Goal: Transaction & Acquisition: Purchase product/service

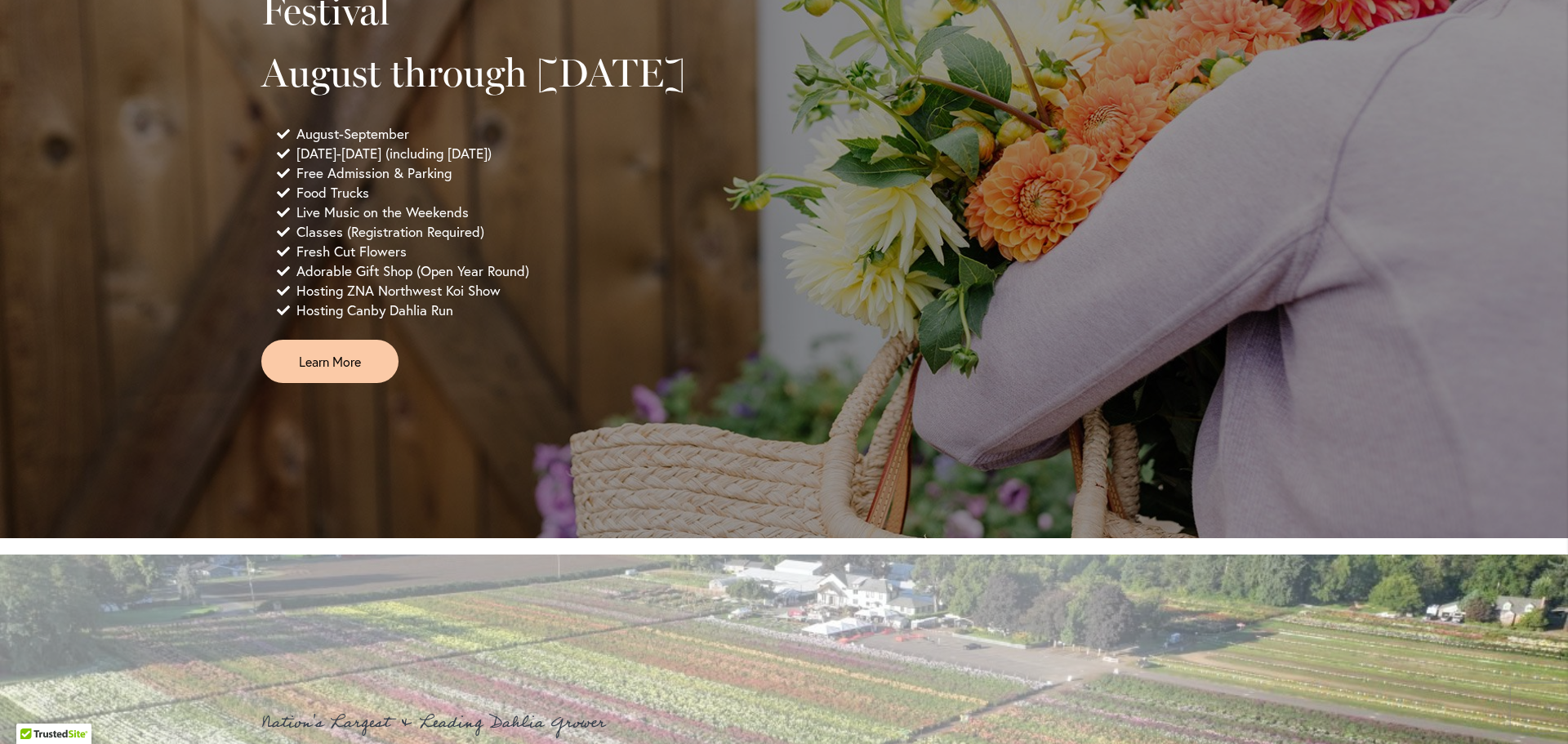
scroll to position [1256, 0]
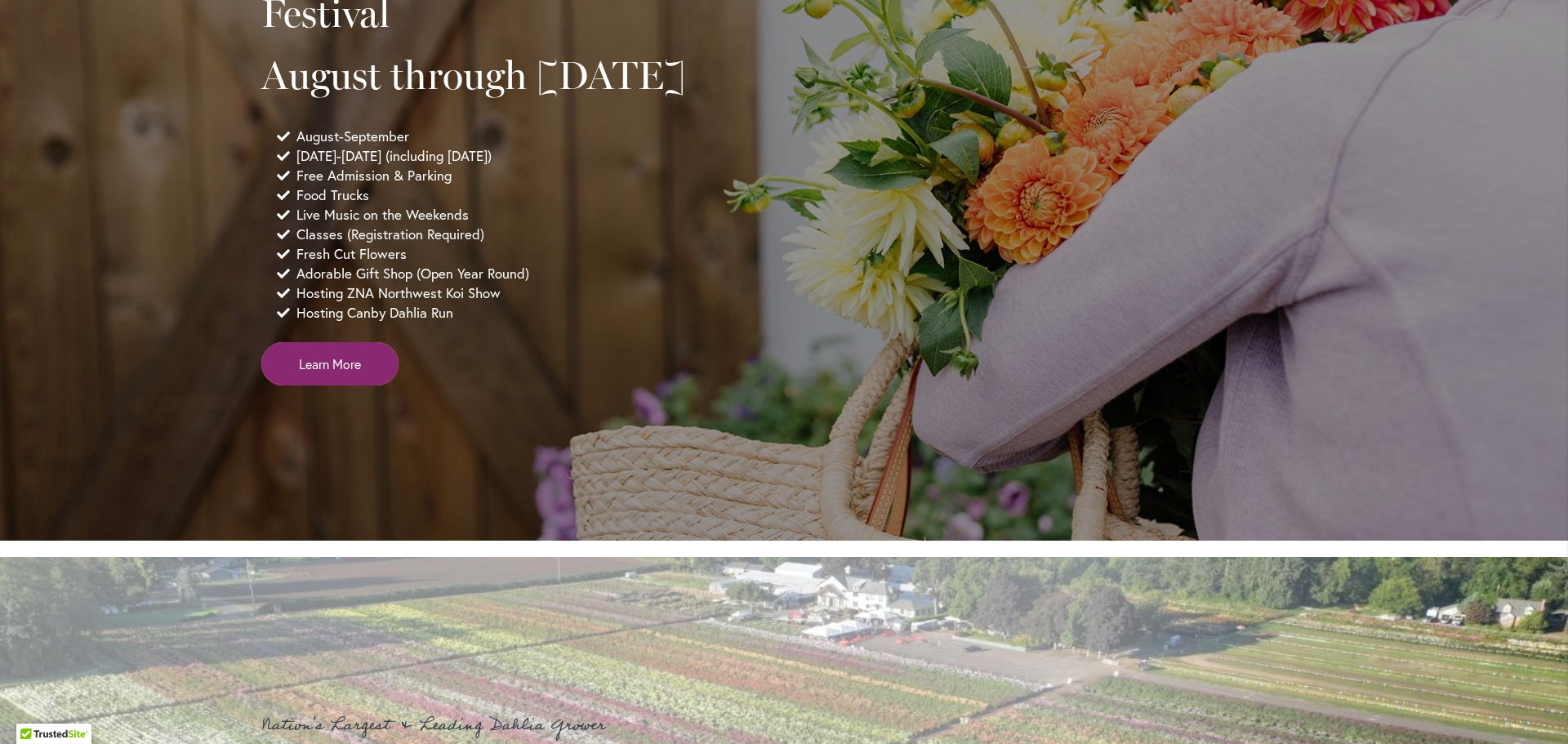
click at [301, 373] on span "Learn More" at bounding box center [330, 363] width 62 height 18
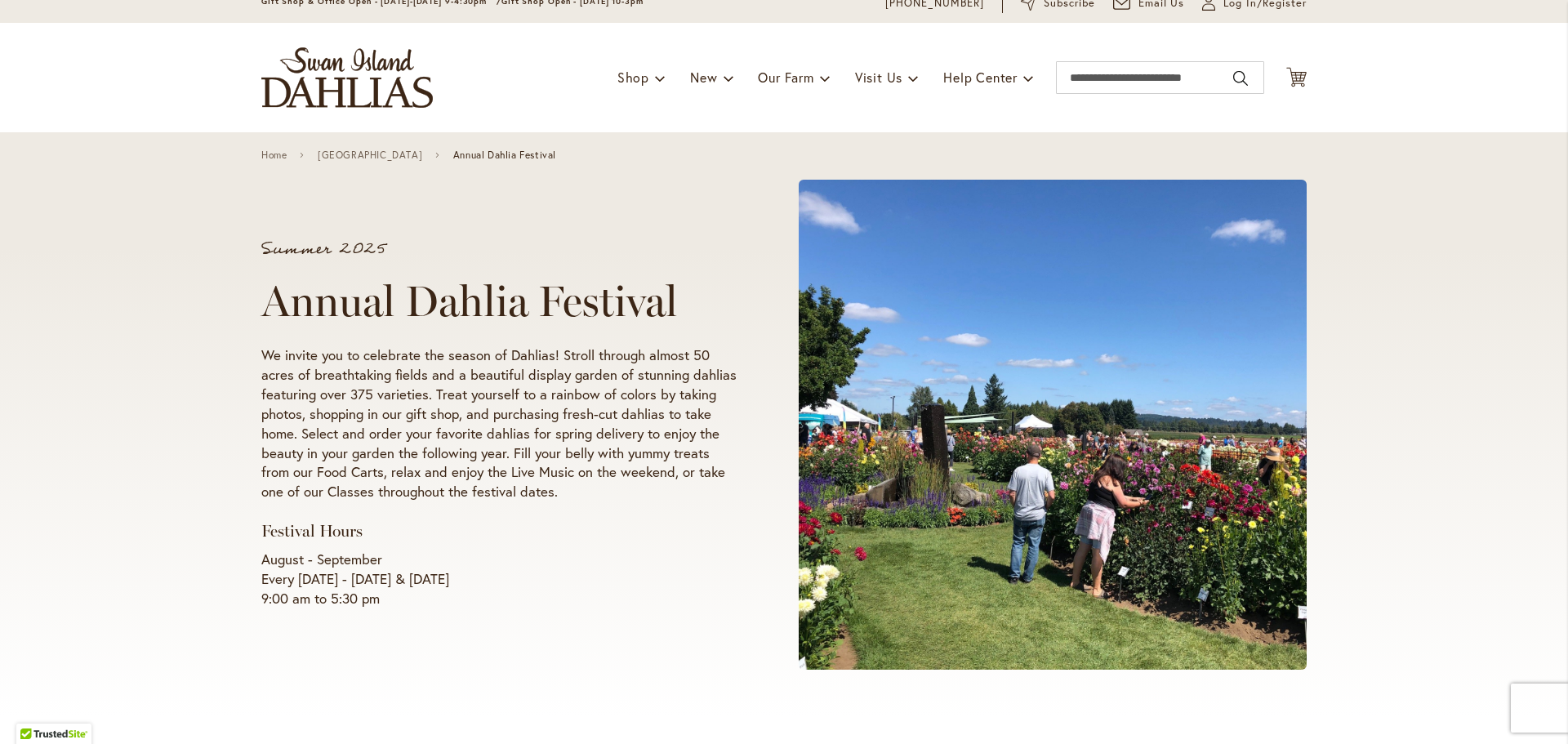
scroll to position [82, 0]
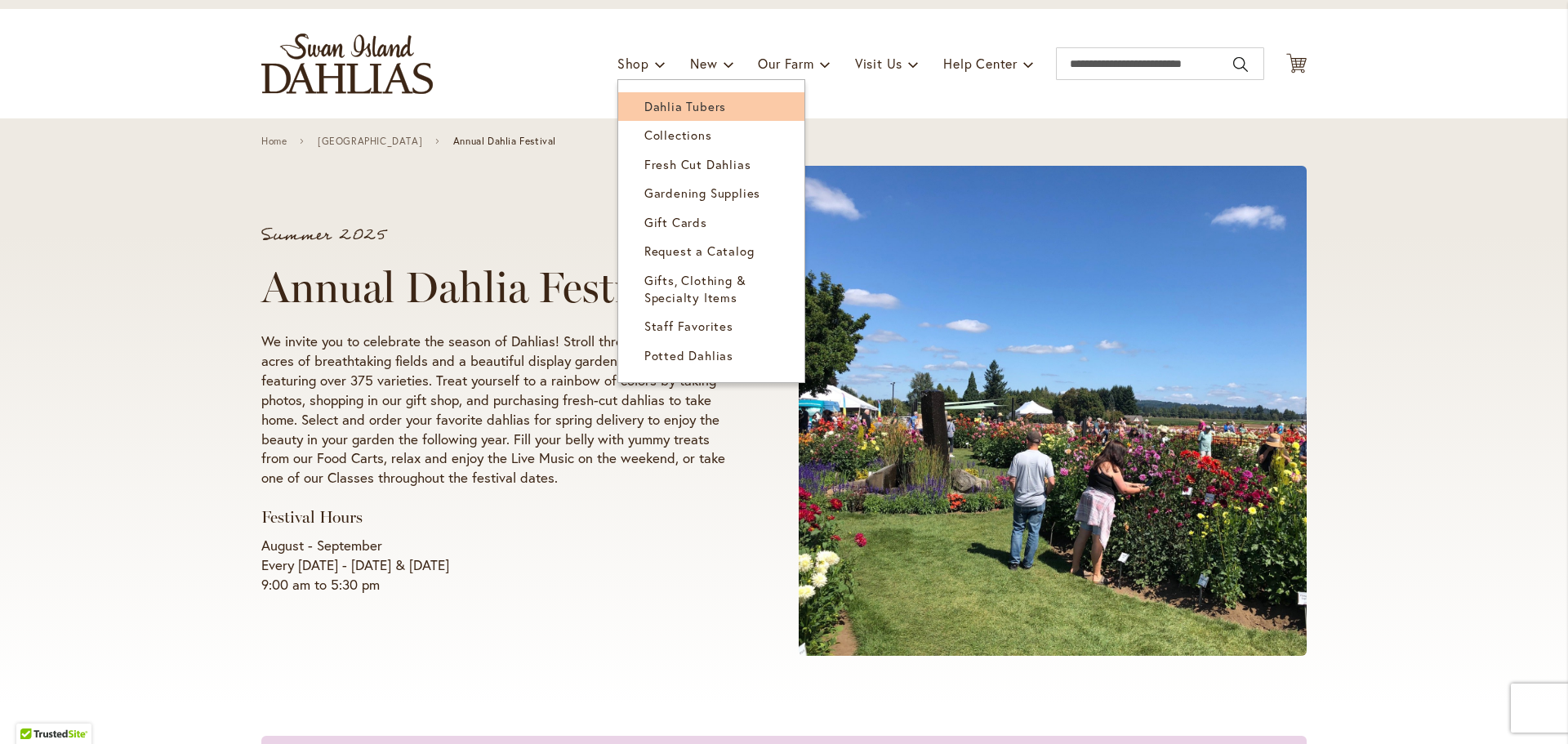
click at [644, 110] on span "Dahlia Tubers" at bounding box center [684, 106] width 82 height 17
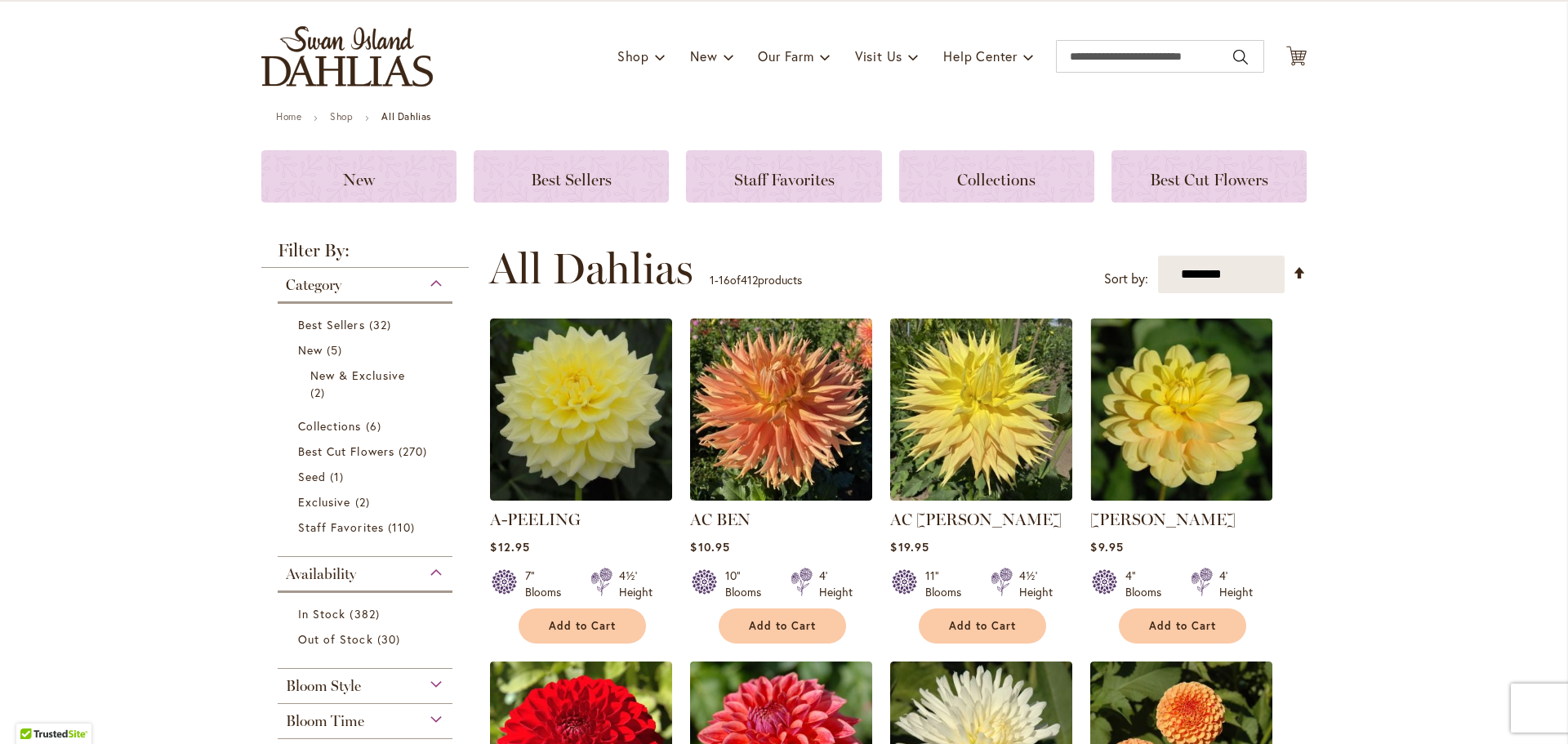
scroll to position [82, 0]
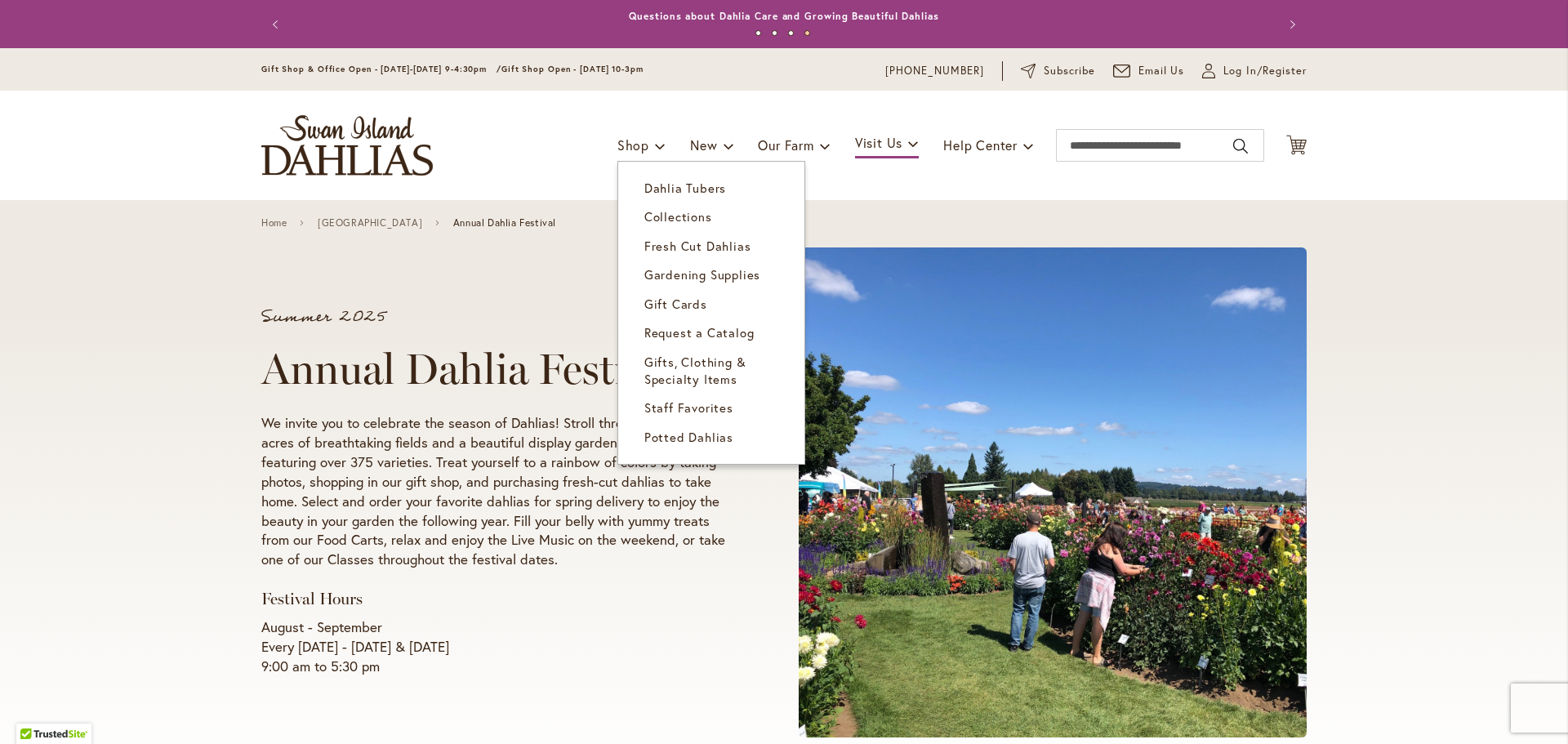
drag, startPoint x: 644, startPoint y: 191, endPoint x: 645, endPoint y: 203, distance: 12.0
click at [644, 191] on span "Dahlia Tubers" at bounding box center [684, 188] width 82 height 17
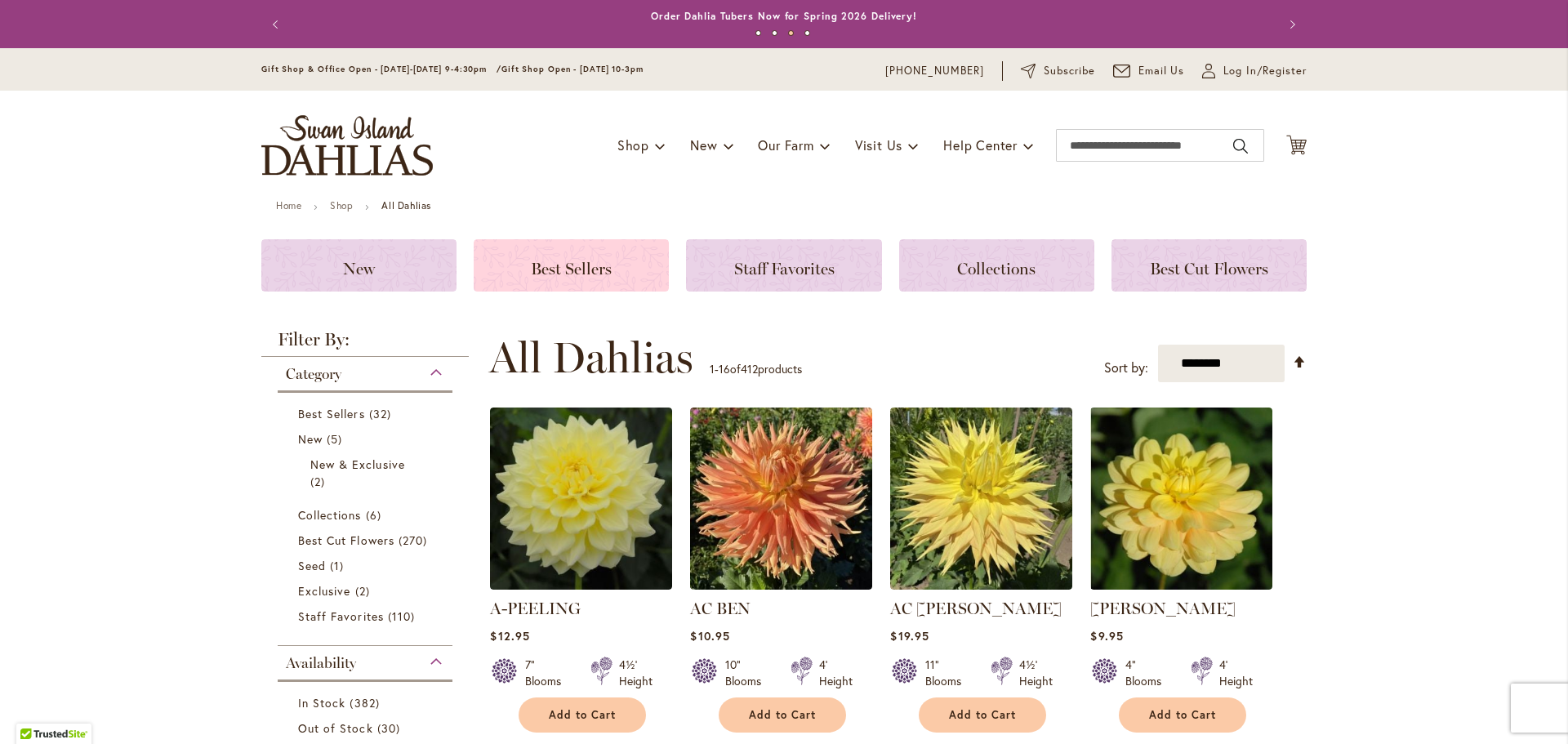
click at [584, 266] on span "Best Sellers" at bounding box center [571, 268] width 81 height 19
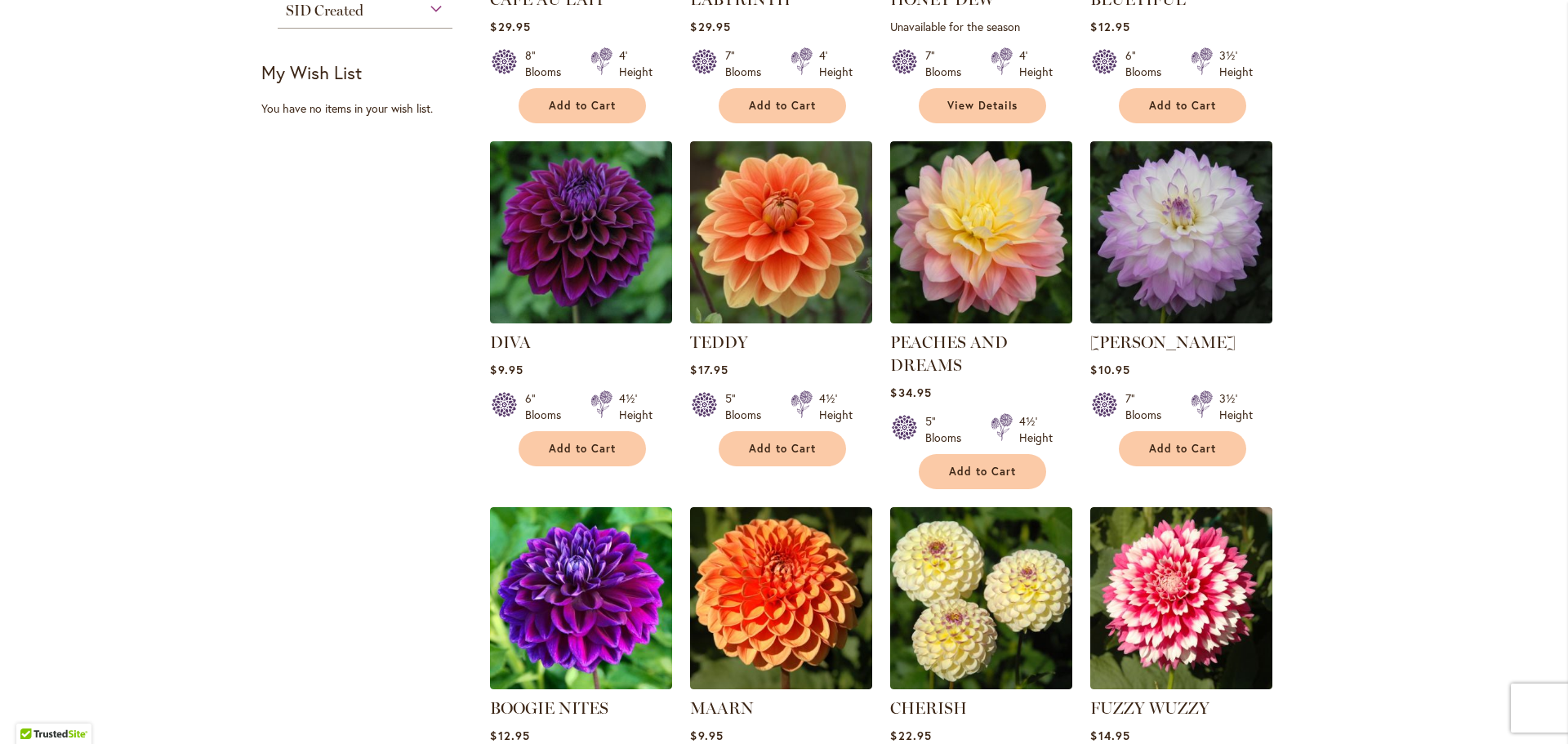
scroll to position [590, 0]
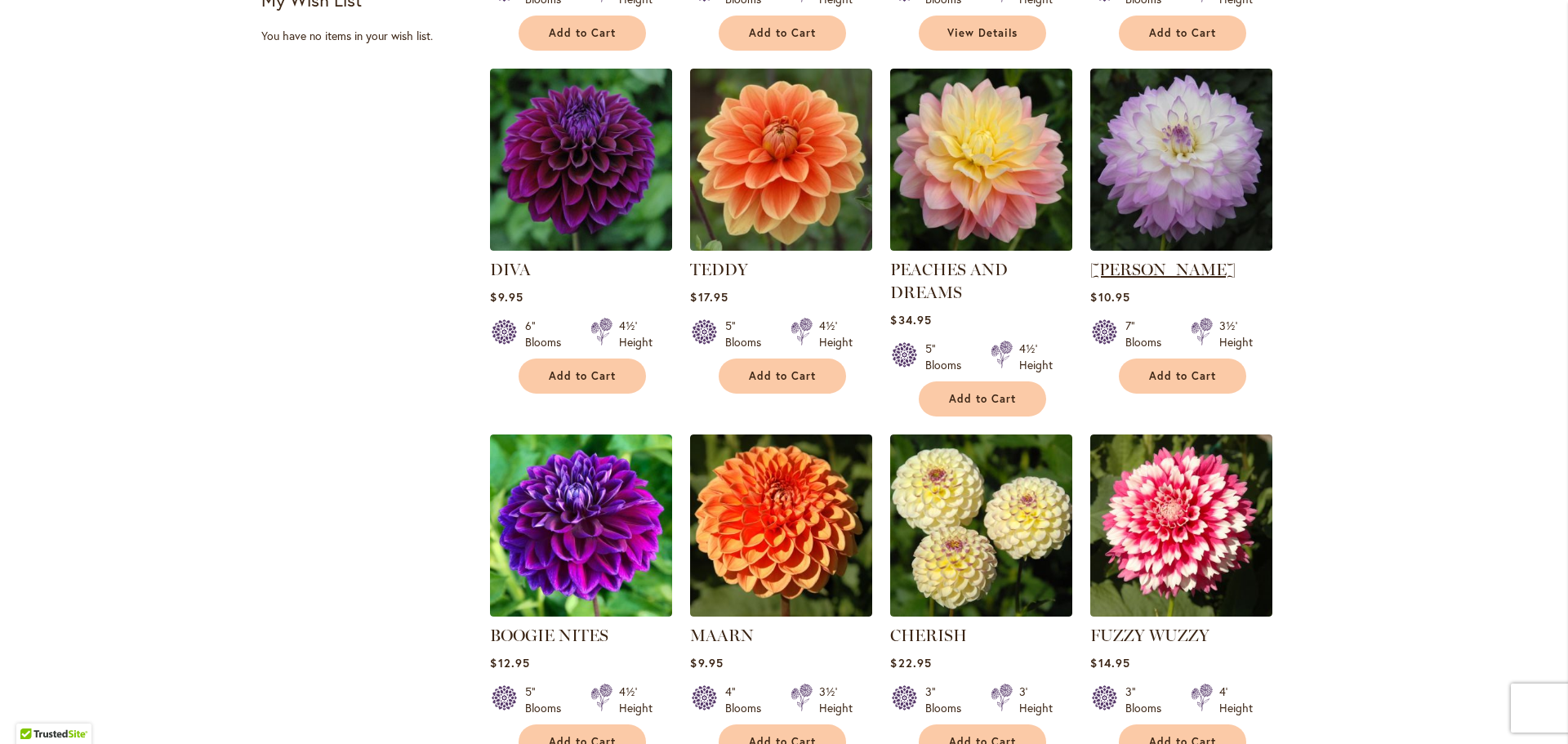
click at [1162, 268] on link "MIKAYLA MIRANDA" at bounding box center [1162, 269] width 145 height 19
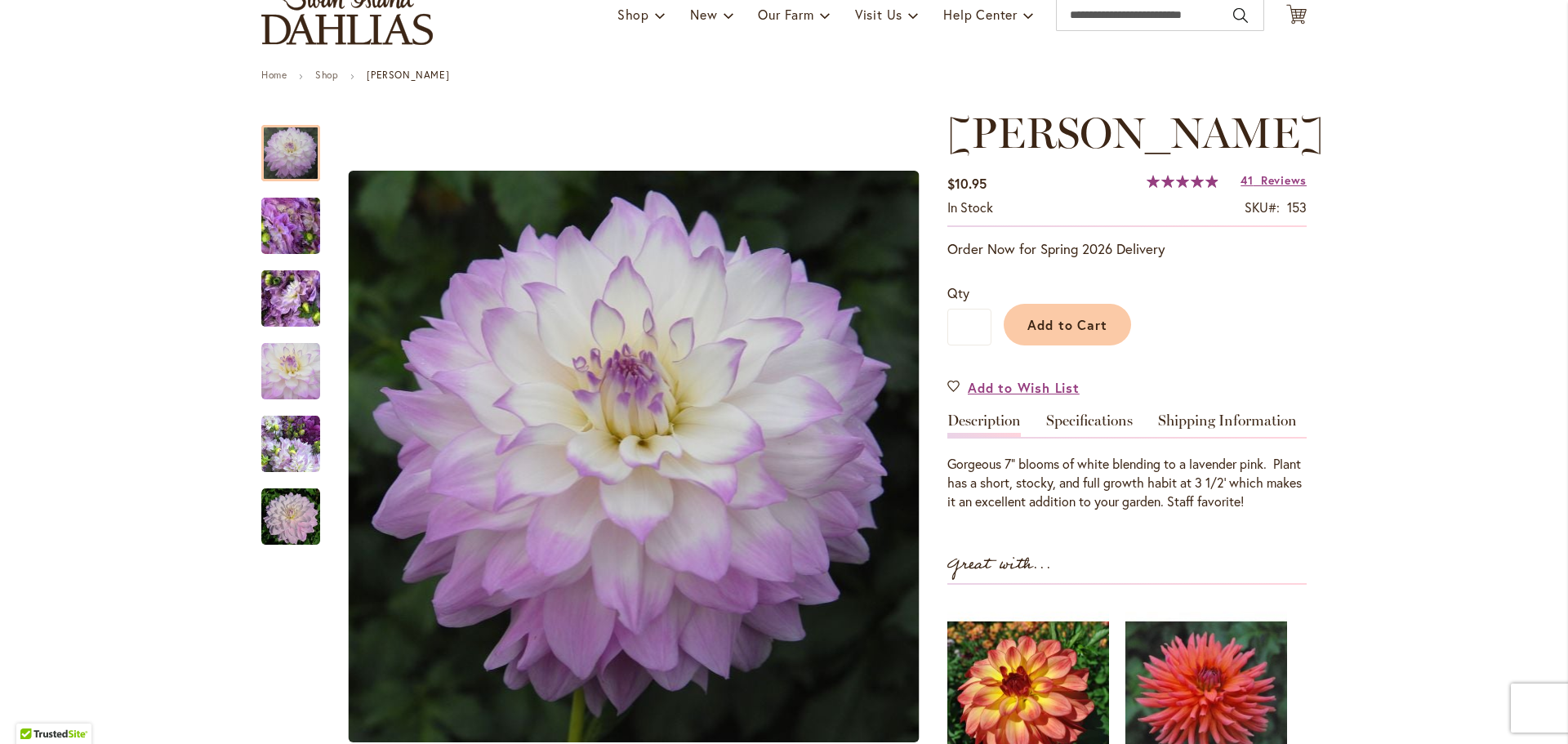
scroll to position [163, 0]
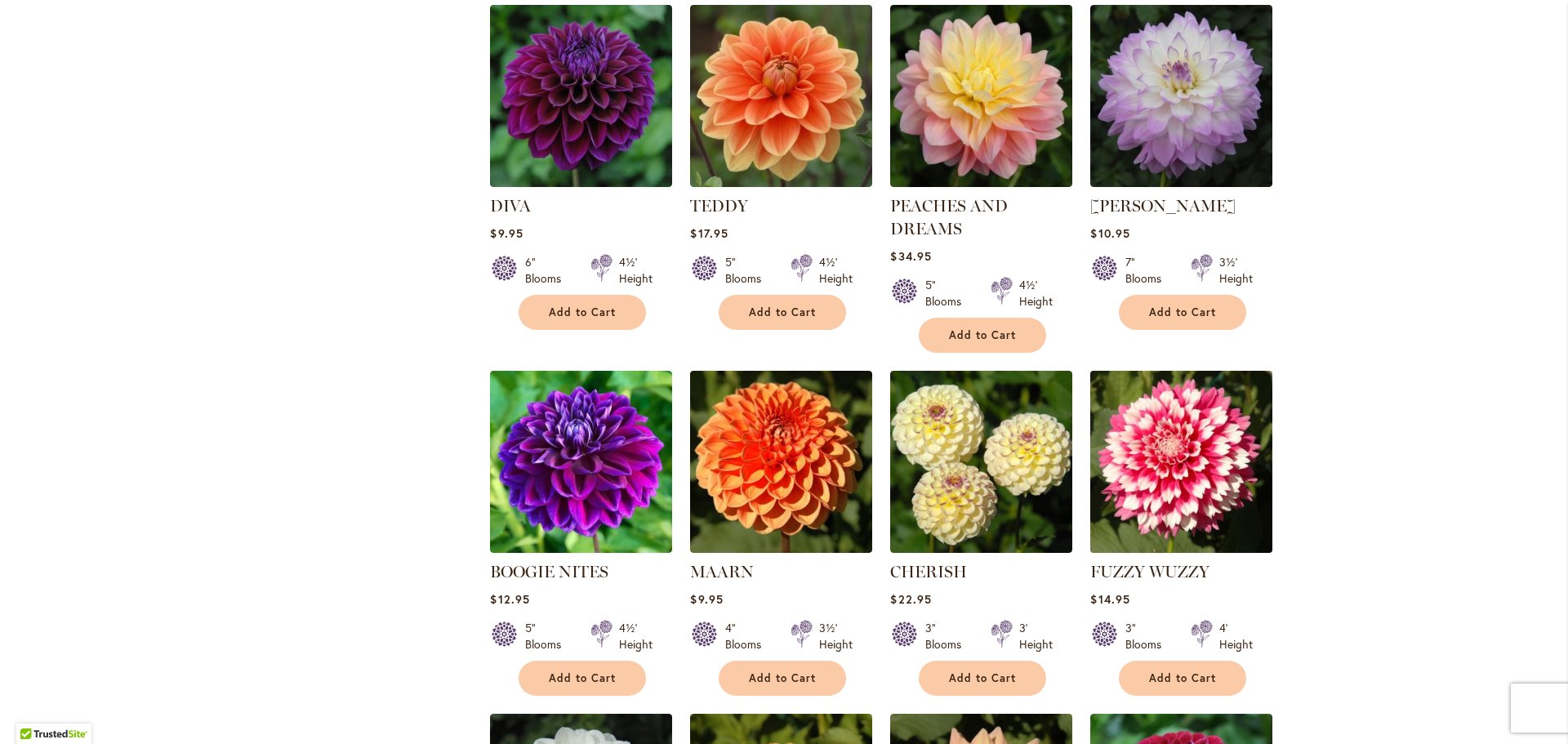
scroll to position [653, 0]
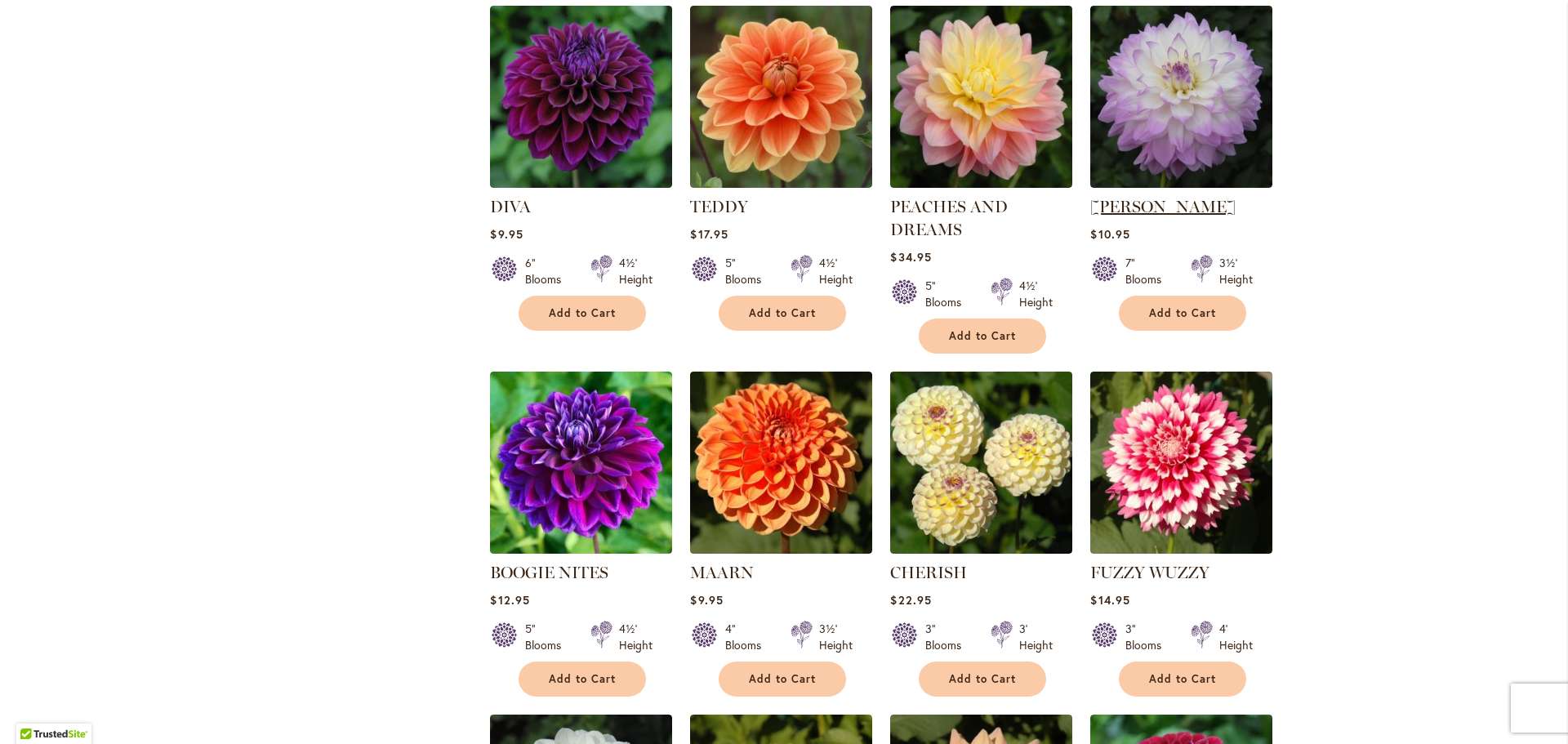
click at [1197, 207] on link "[PERSON_NAME]" at bounding box center [1162, 205] width 145 height 19
